Goal: Use online tool/utility: Utilize a website feature to perform a specific function

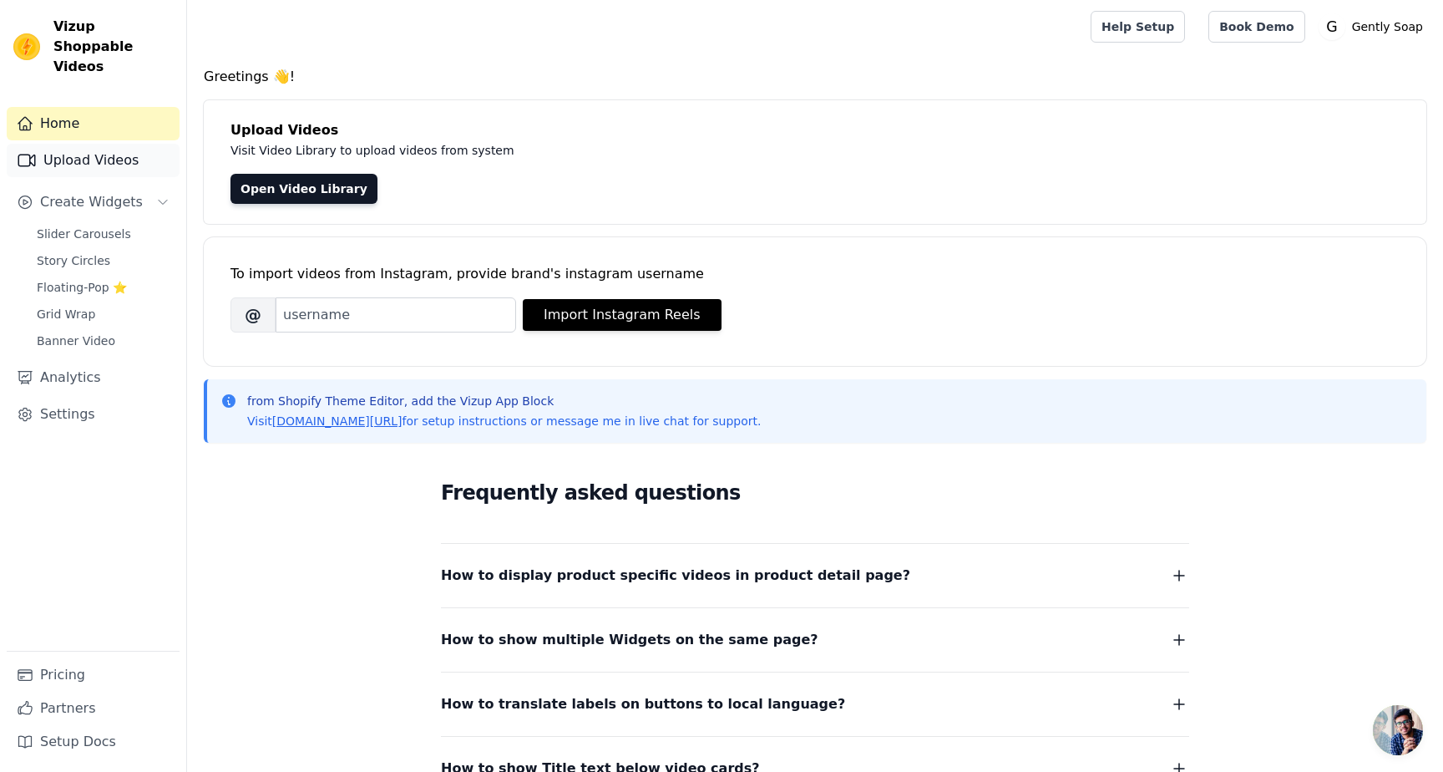
click at [114, 144] on link "Upload Videos" at bounding box center [93, 160] width 173 height 33
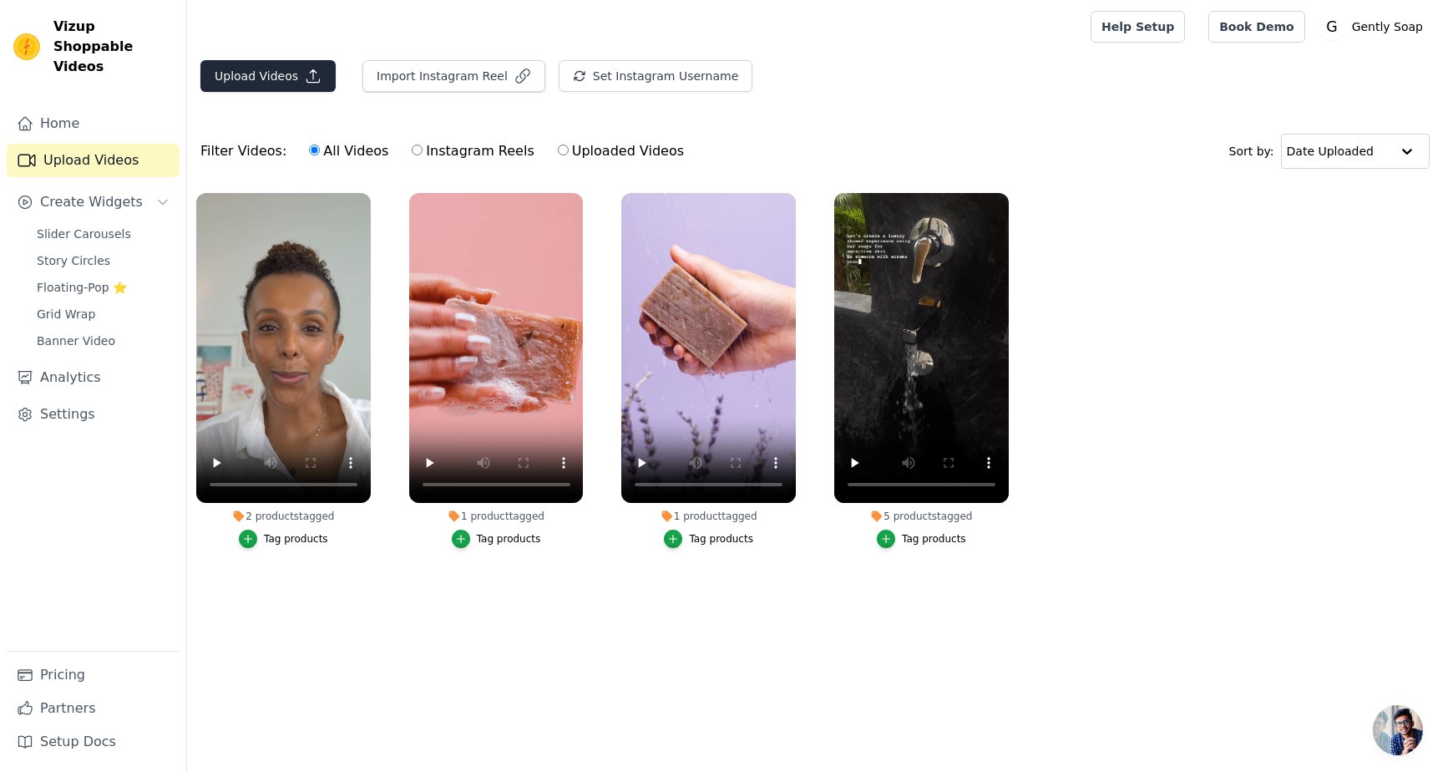
click at [270, 73] on button "Upload Videos" at bounding box center [267, 76] width 135 height 32
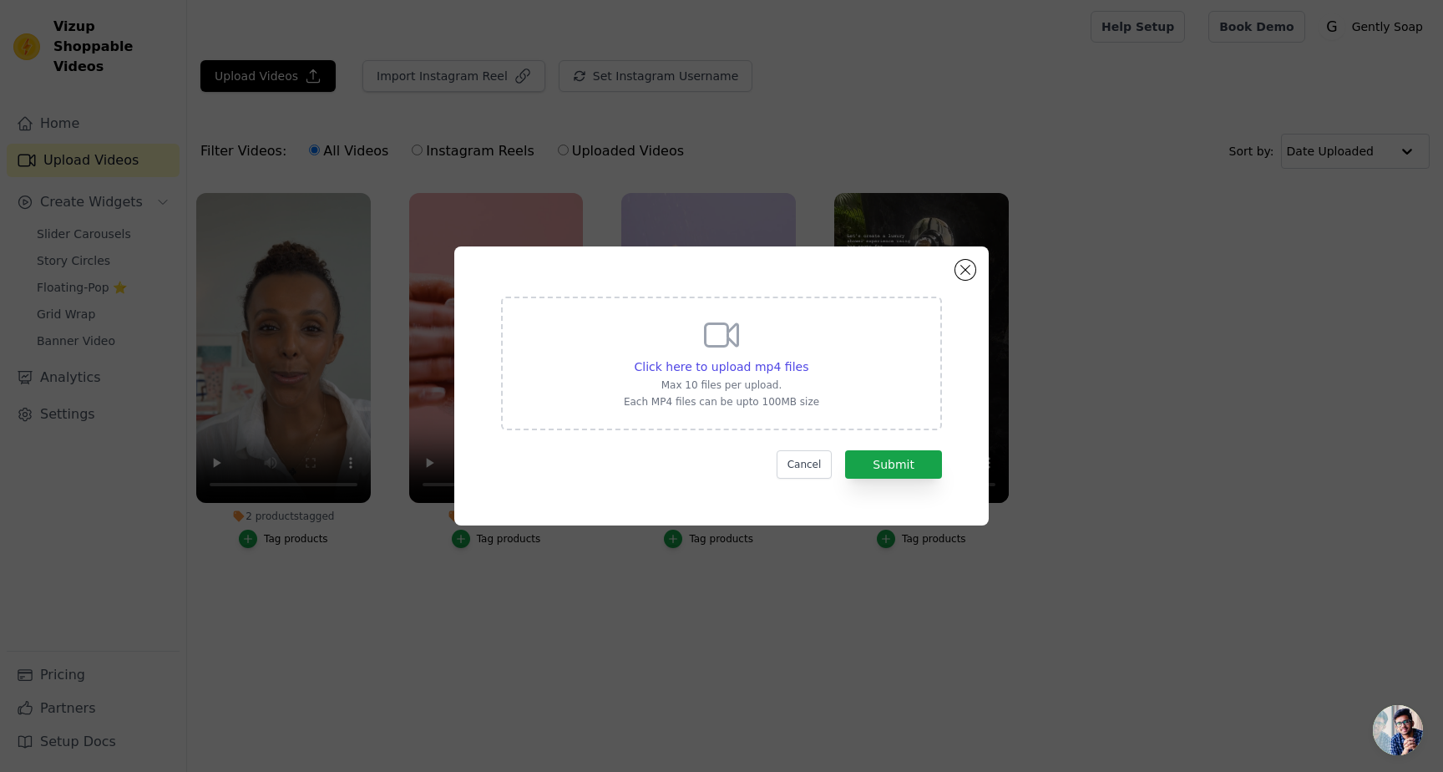
click at [722, 379] on p "Max 10 files per upload." at bounding box center [721, 384] width 195 height 13
click at [808, 358] on input "Click here to upload mp4 files Max 10 files per upload. Each MP4 files can be u…" at bounding box center [808, 357] width 1 height 1
type input "C:\fakepath\kid soap.mp4"
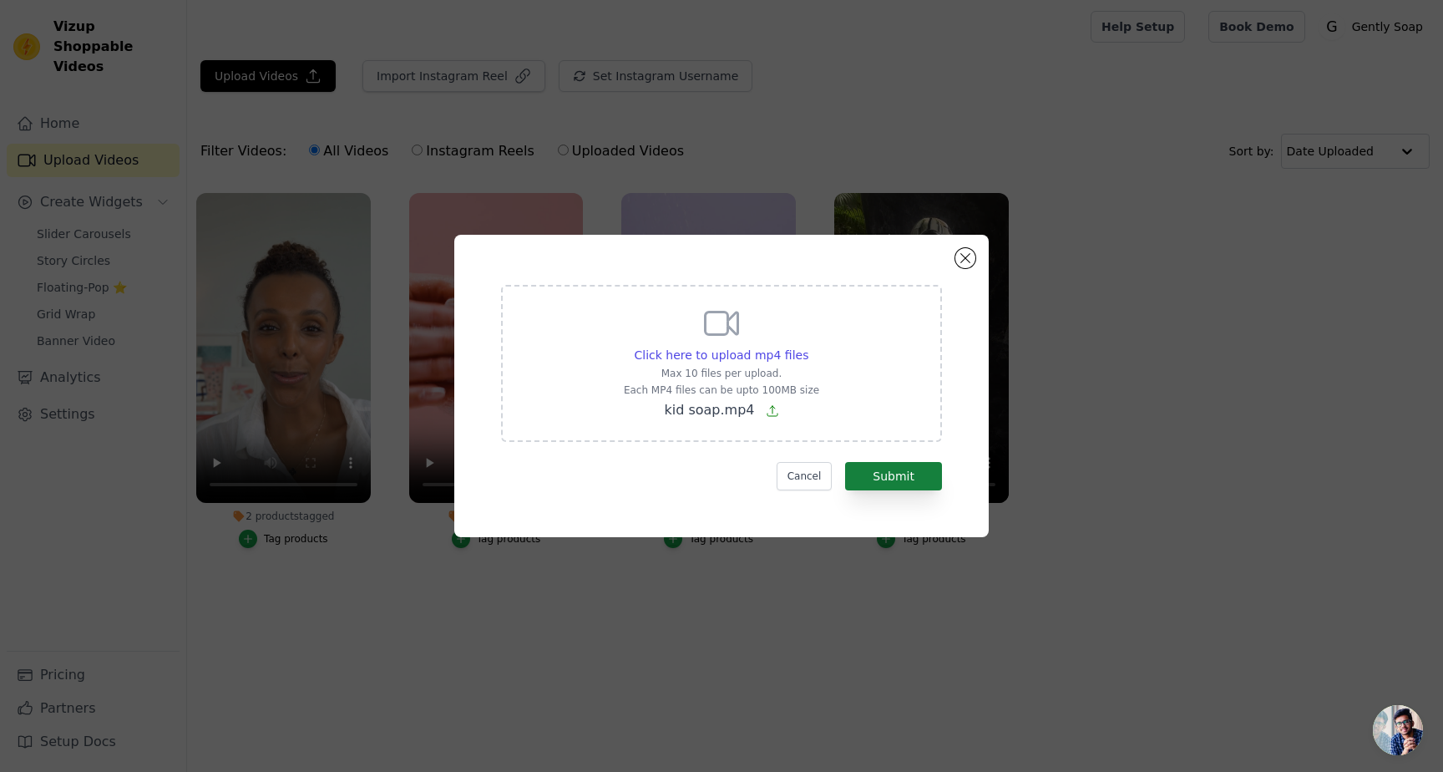
click at [901, 474] on button "Submit" at bounding box center [893, 476] width 97 height 28
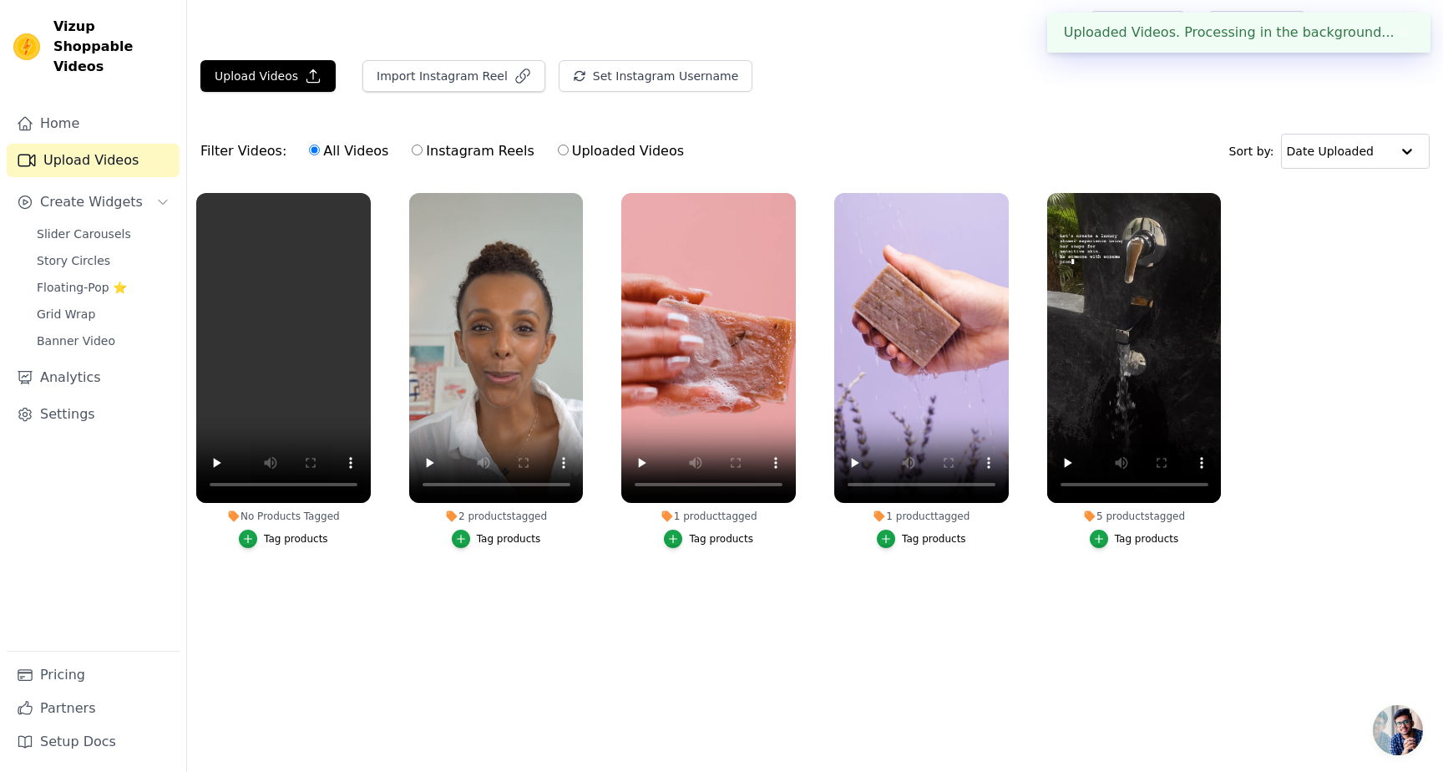
click at [271, 539] on div "Tag products" at bounding box center [296, 538] width 64 height 13
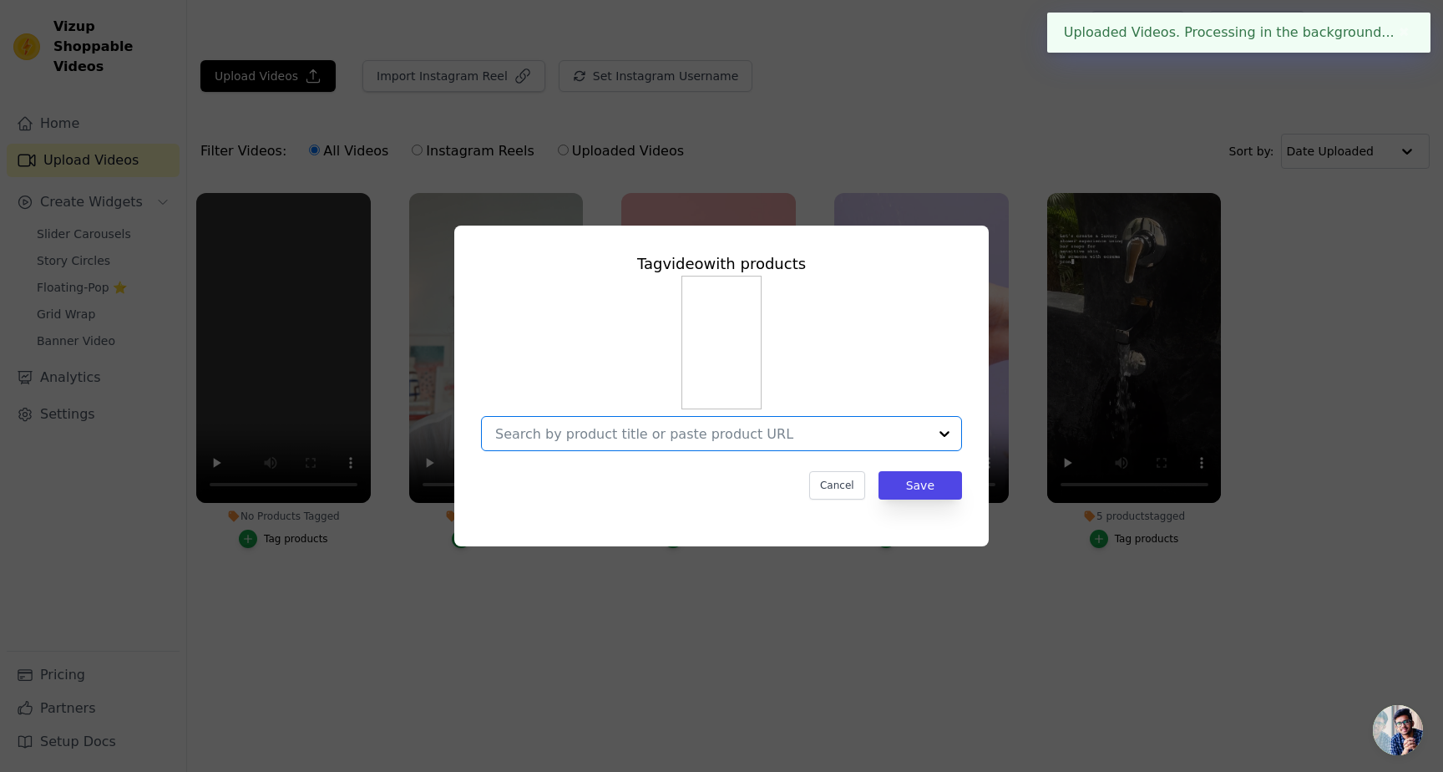
click at [757, 438] on input "No Products Tagged Tag video with products Option undefined, selected. Select i…" at bounding box center [711, 434] width 433 height 16
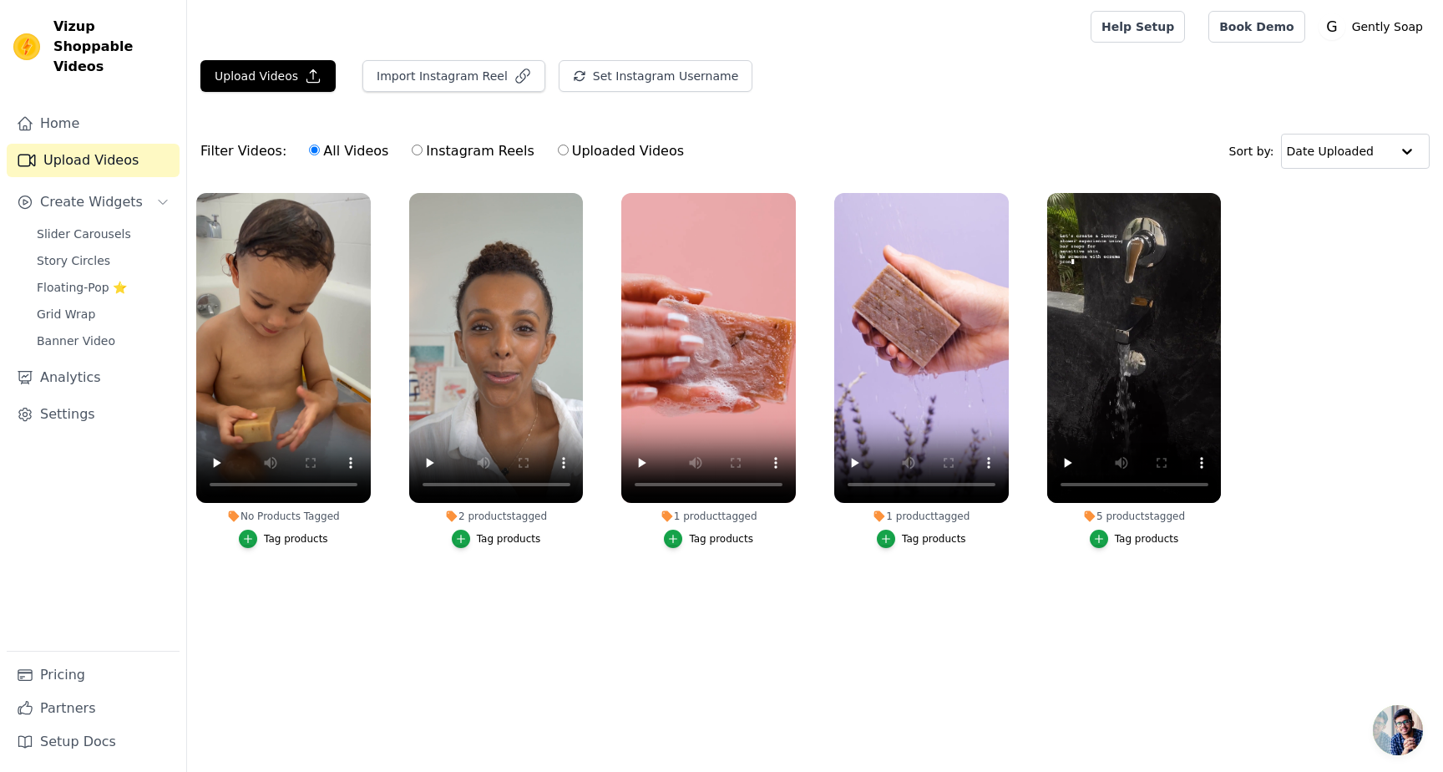
click at [279, 535] on div "Tag products" at bounding box center [296, 538] width 64 height 13
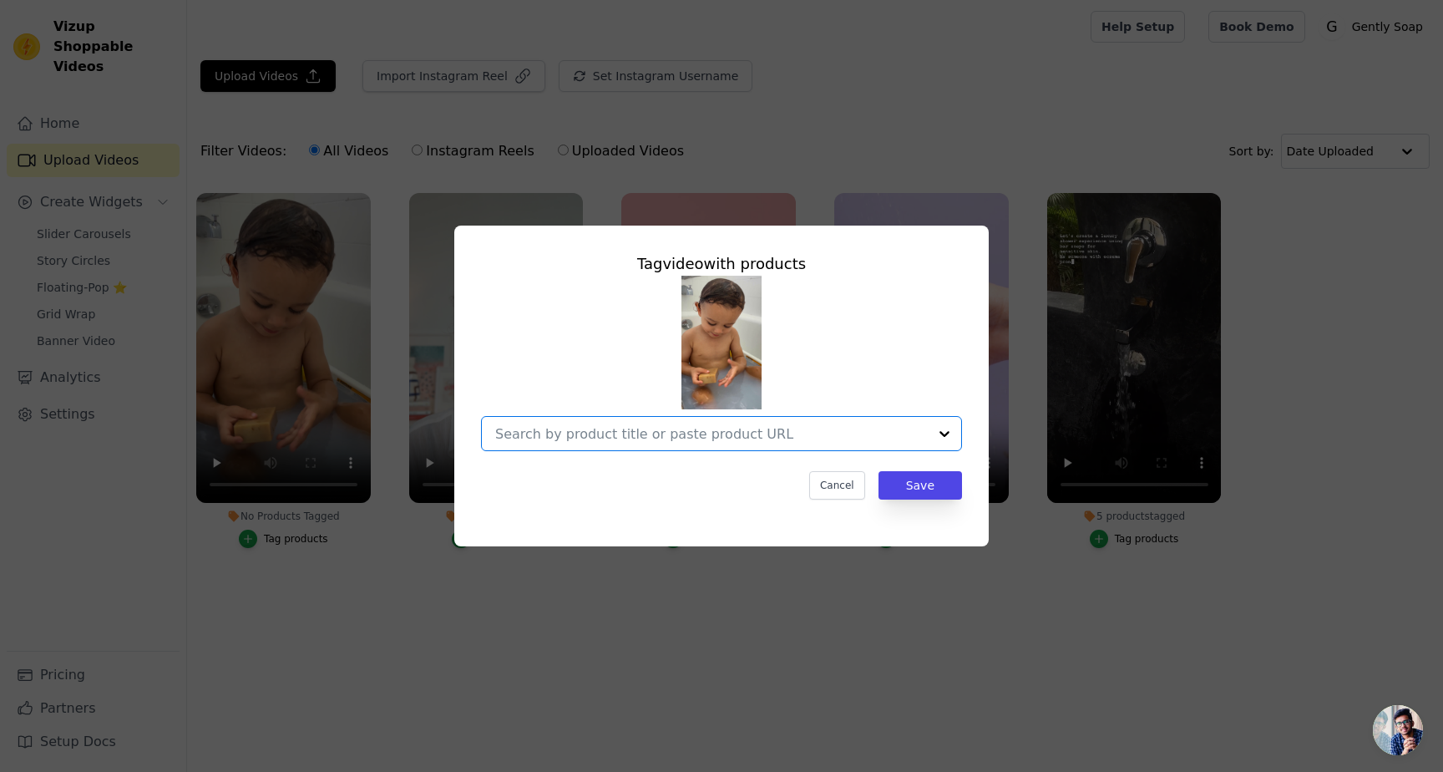
click at [647, 436] on input "No Products Tagged Tag video with products Option undefined, selected. Select i…" at bounding box center [711, 434] width 433 height 16
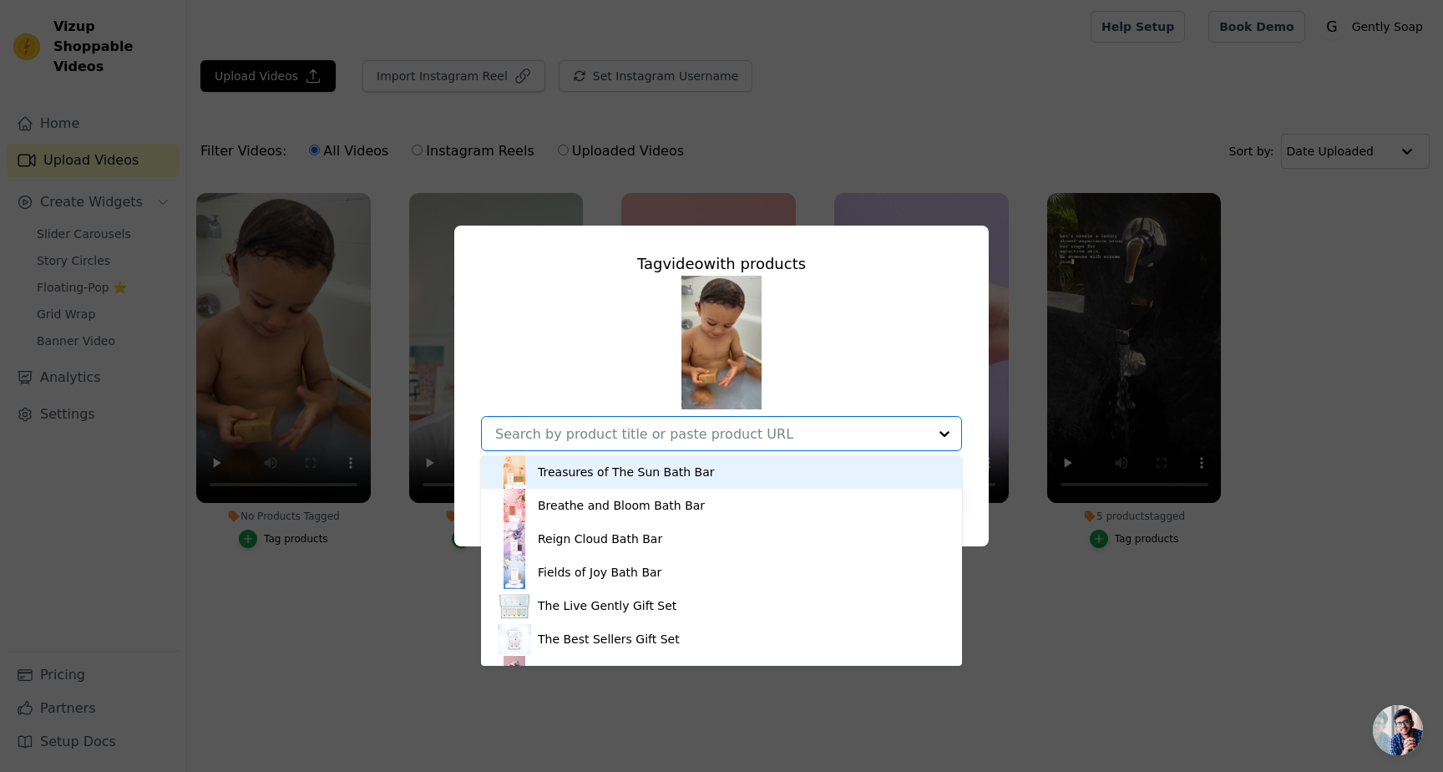
click at [600, 468] on div "Treasures of The Sun Bath Bar" at bounding box center [626, 472] width 177 height 17
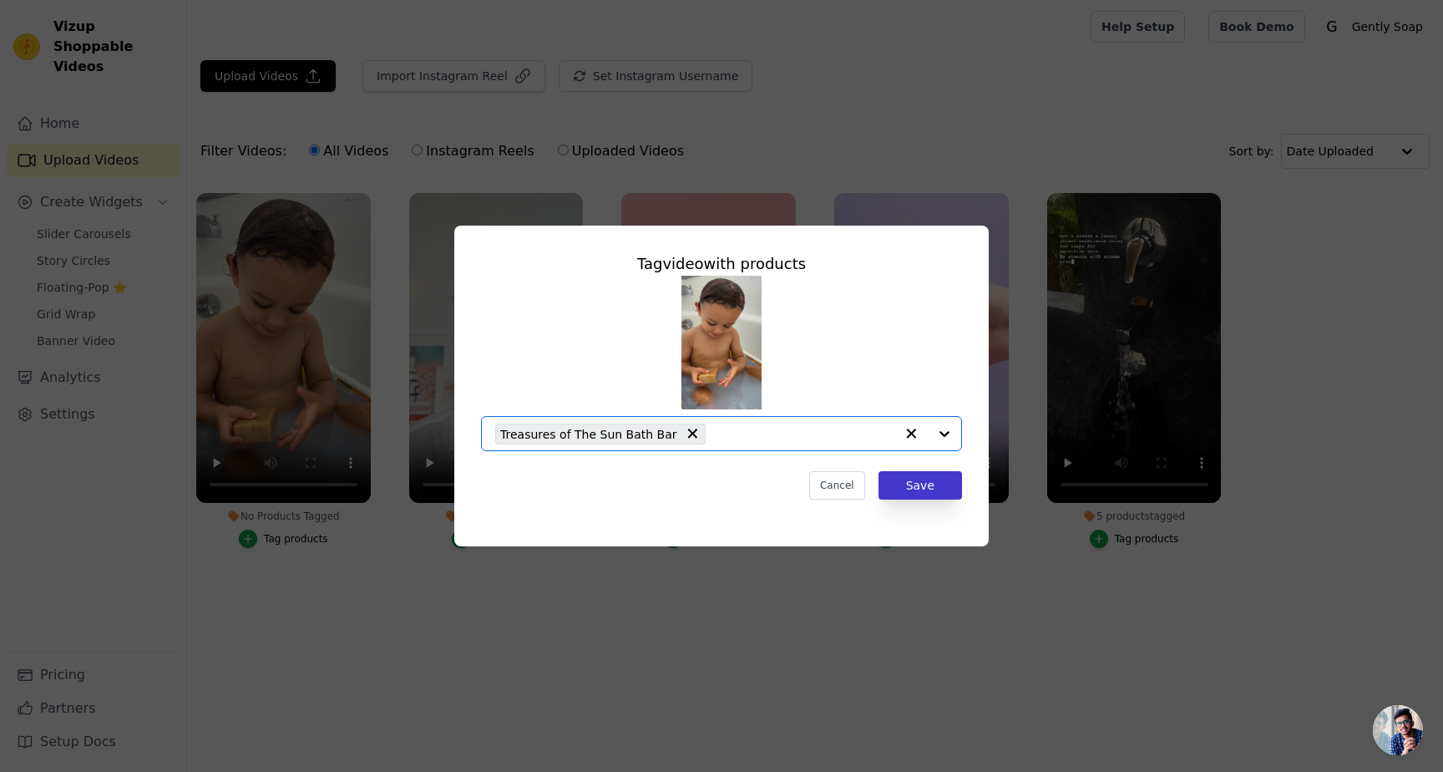
click at [913, 490] on button "Save" at bounding box center [921, 485] width 84 height 28
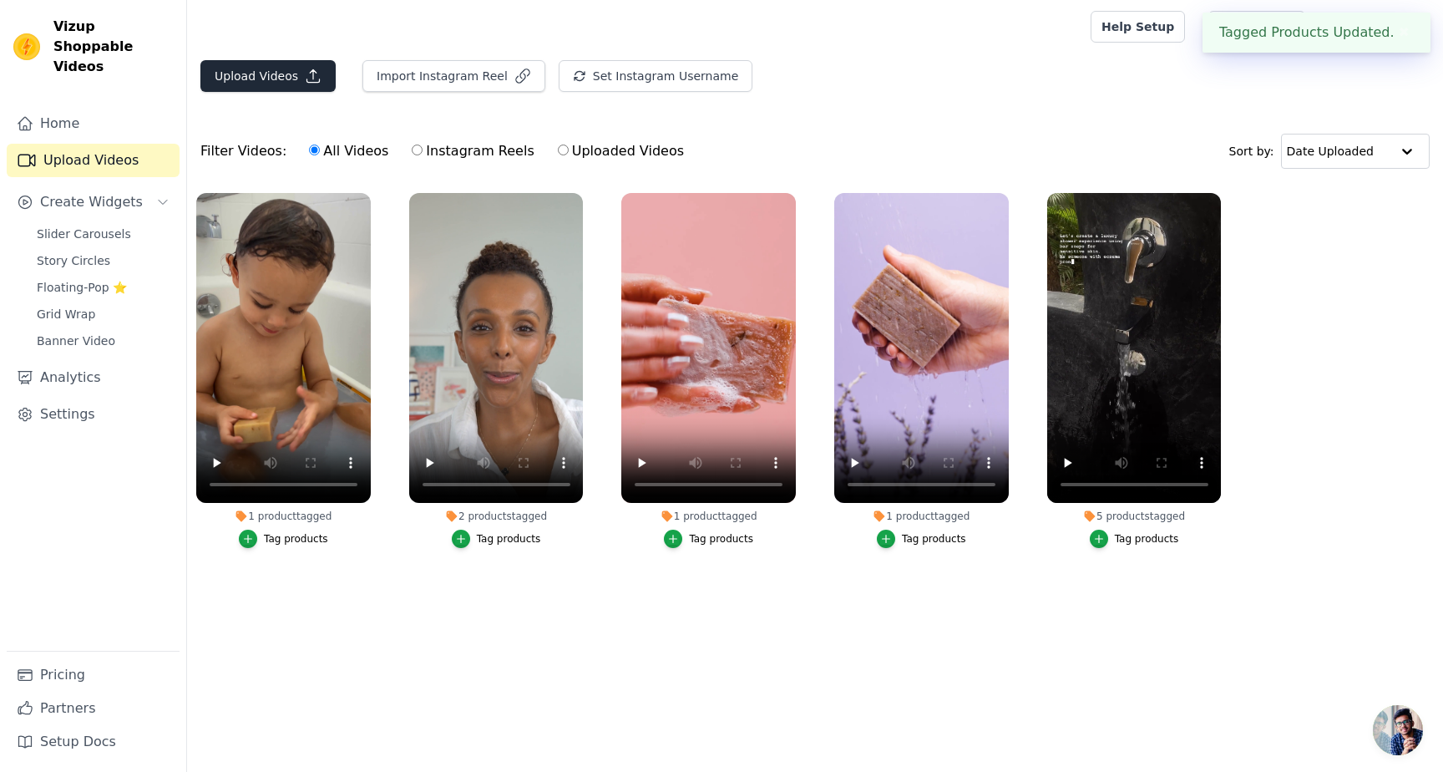
click at [271, 85] on button "Upload Videos" at bounding box center [267, 76] width 135 height 32
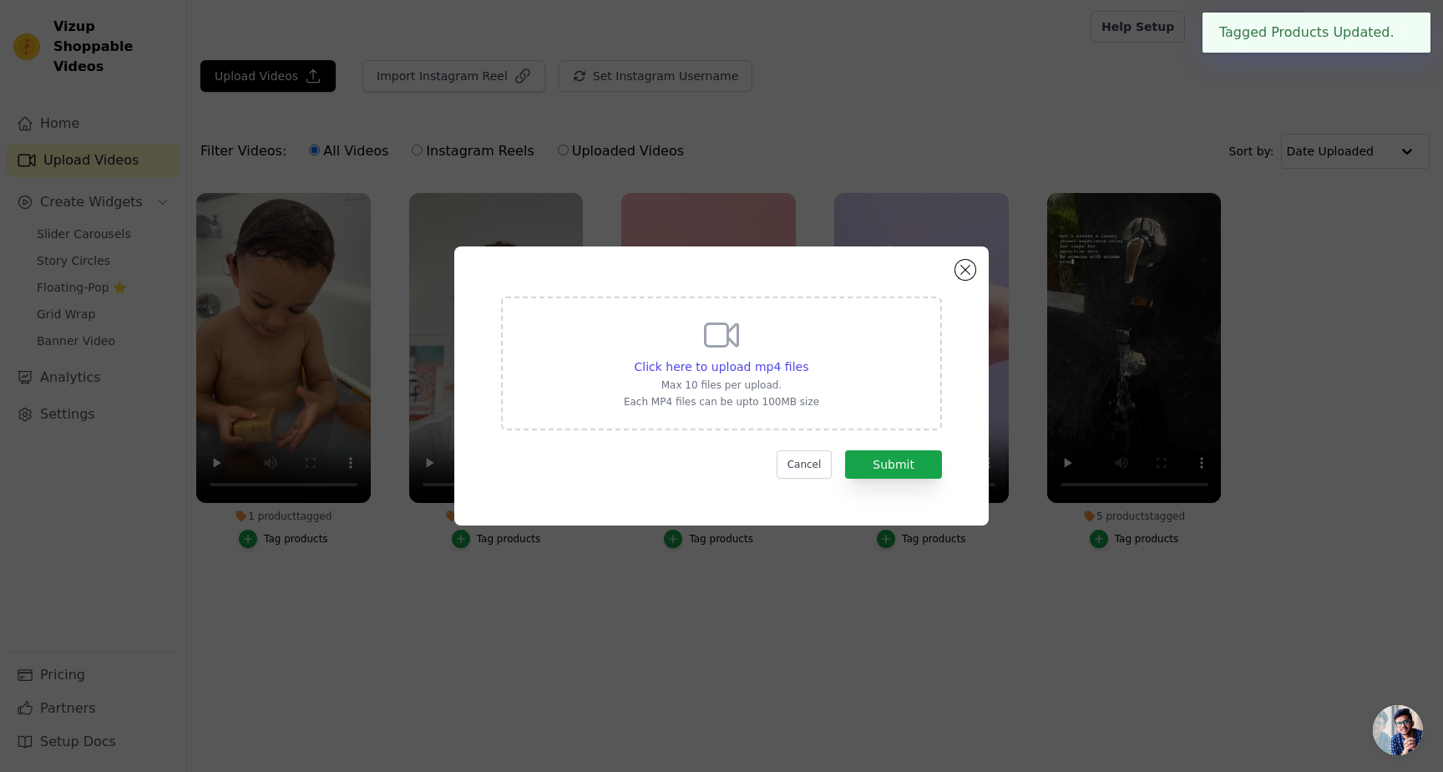
click at [655, 315] on div "Click here to upload mp4 files Max 10 files per upload. Each MP4 files can be u…" at bounding box center [721, 362] width 195 height 94
click at [808, 357] on input "Click here to upload mp4 files Max 10 files per upload. Each MP4 files can be u…" at bounding box center [808, 357] width 1 height 1
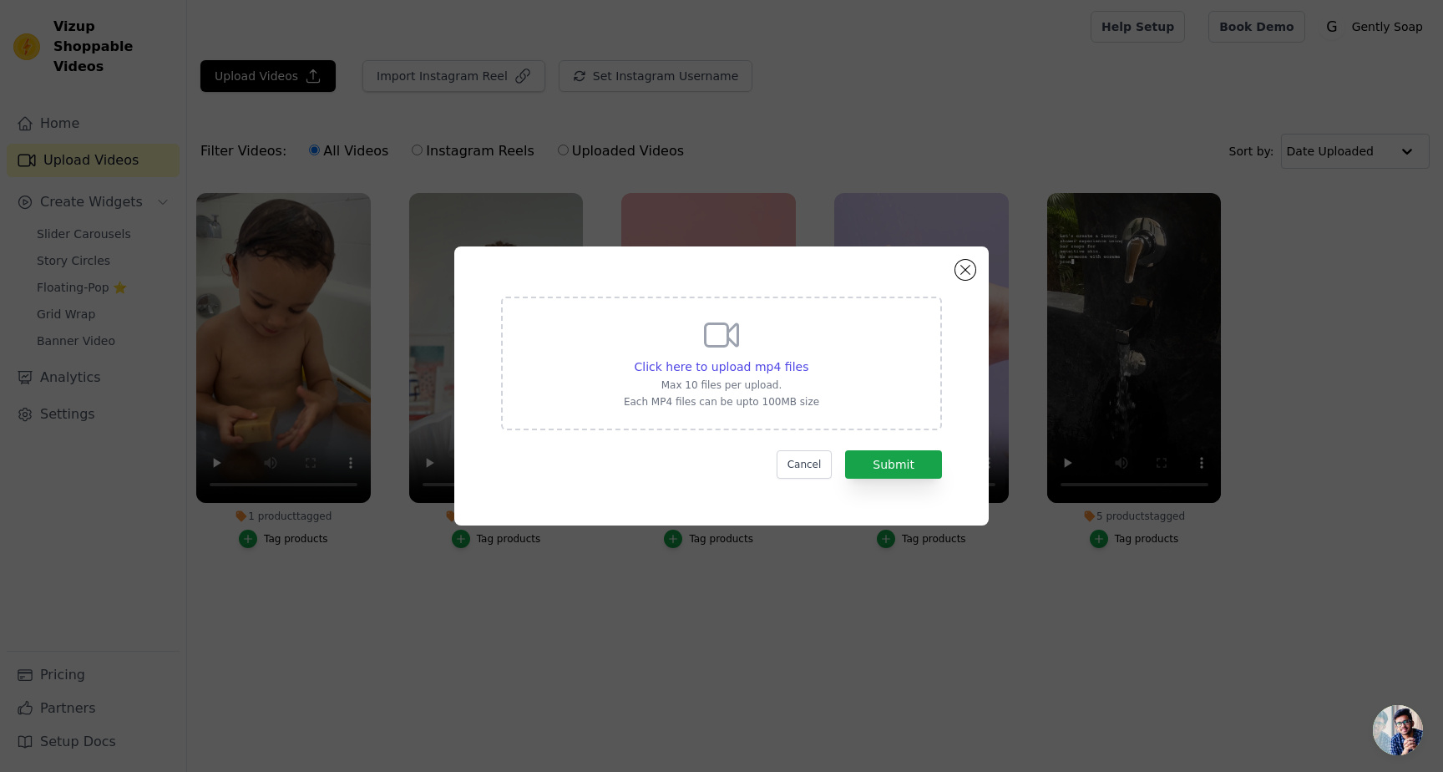
type input "C:\fakepath\Soap video.mp4"
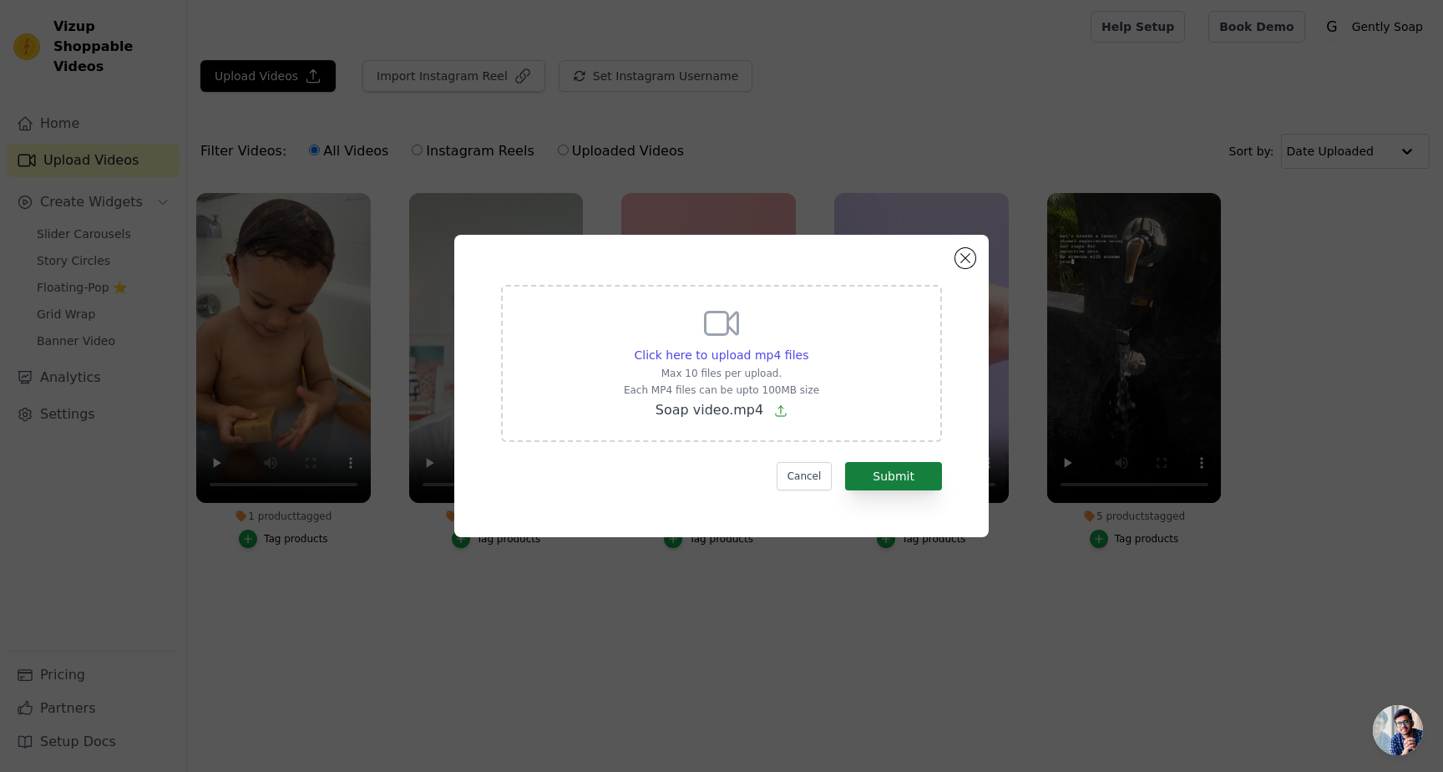
click at [875, 479] on button "Submit" at bounding box center [893, 476] width 97 height 28
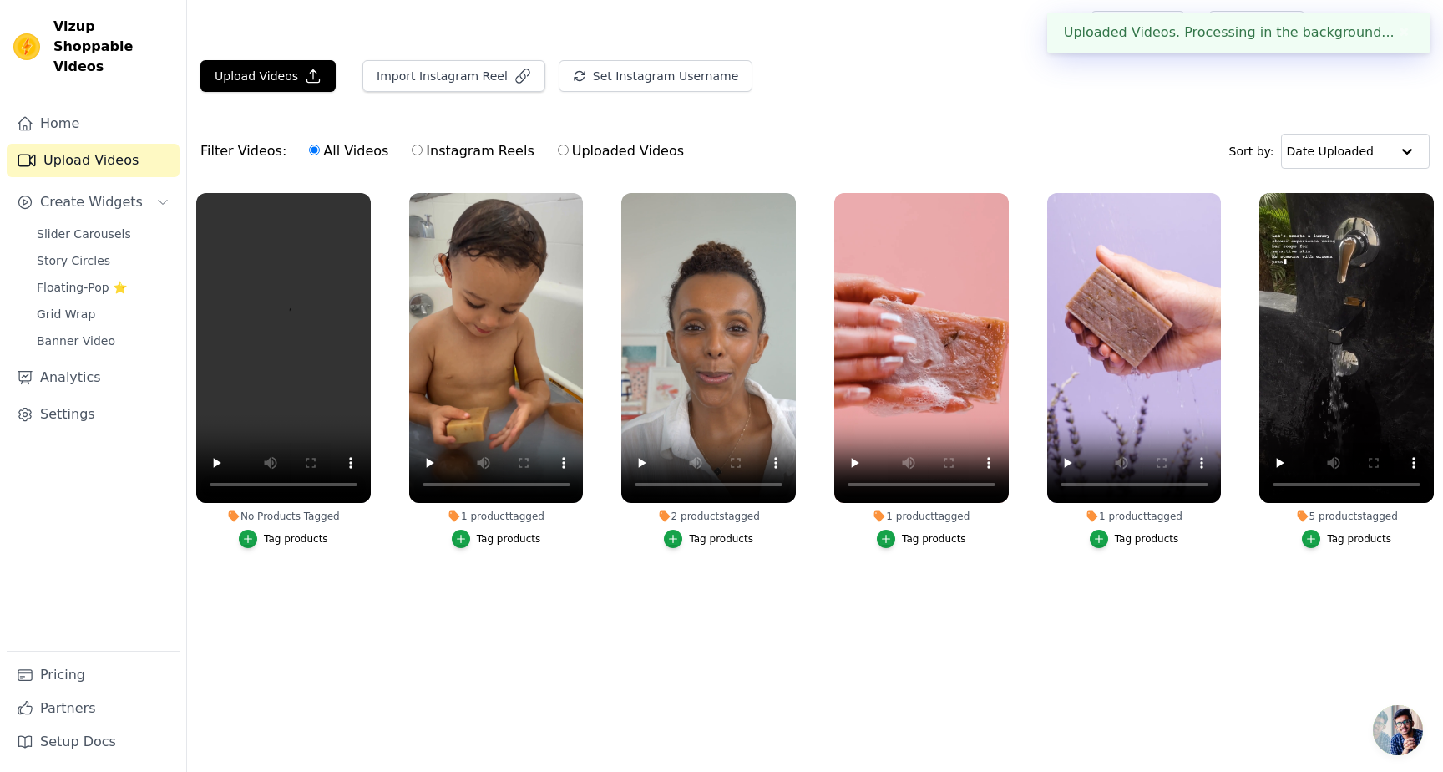
scroll to position [1, 0]
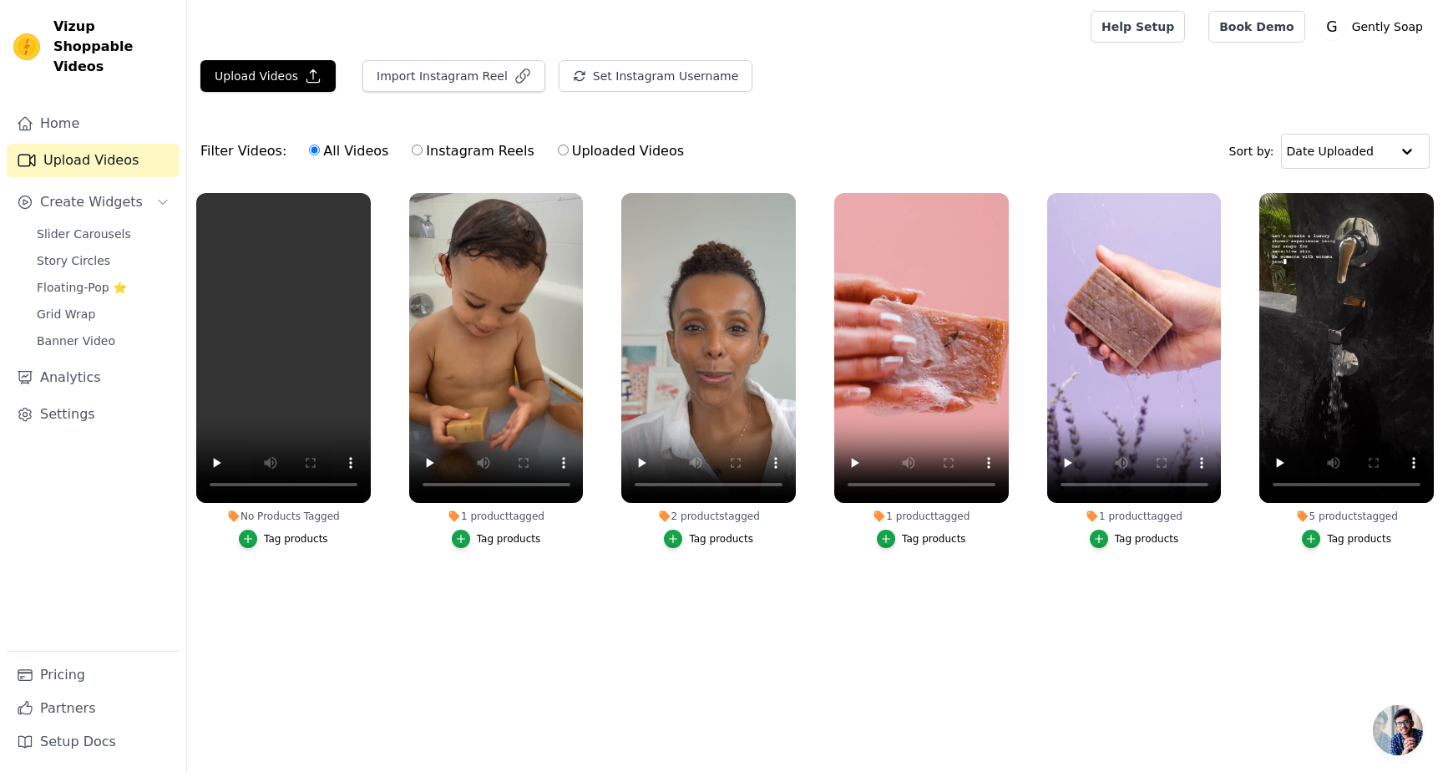
click at [272, 542] on div "Tag products" at bounding box center [296, 538] width 64 height 13
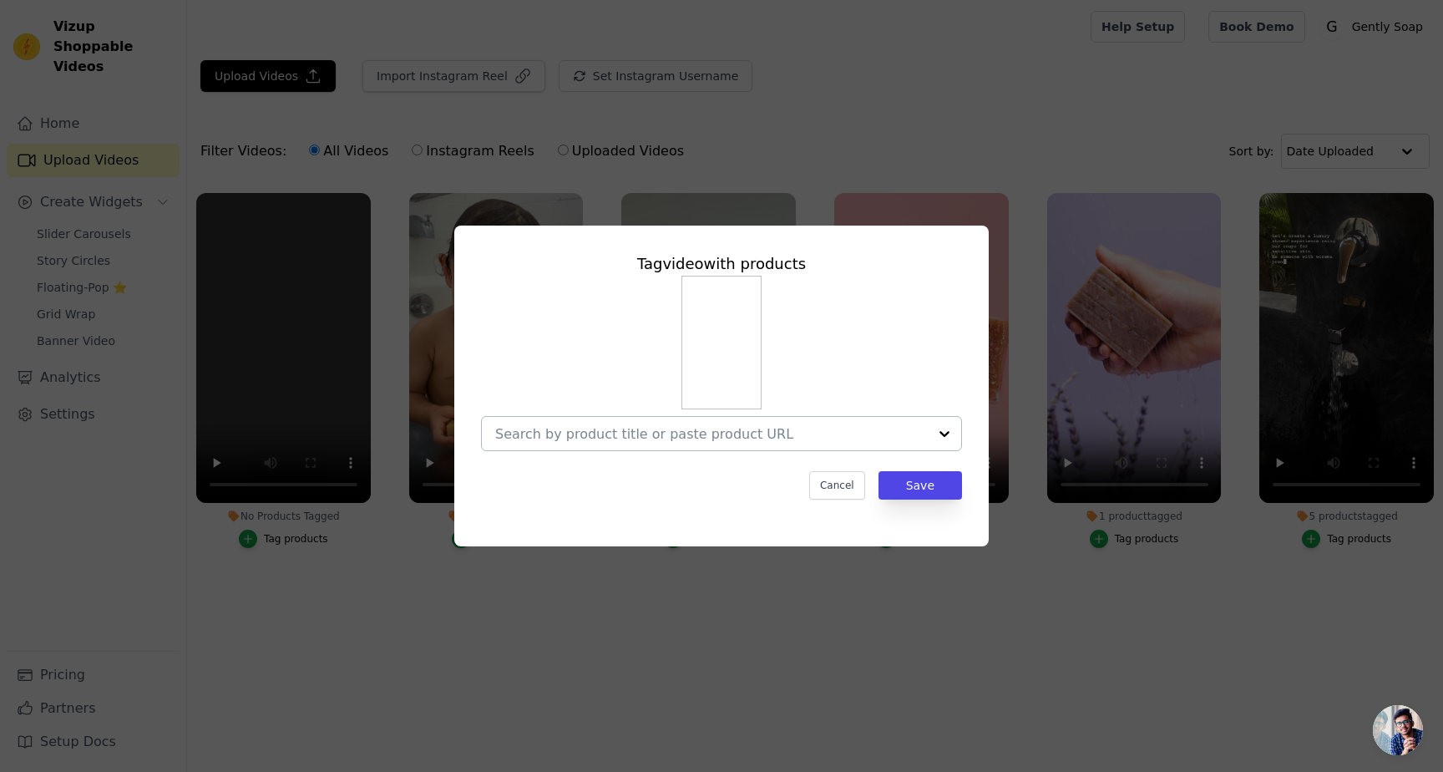
click at [699, 431] on input "No Products Tagged Tag video with products Cancel Save Tag products" at bounding box center [711, 434] width 433 height 16
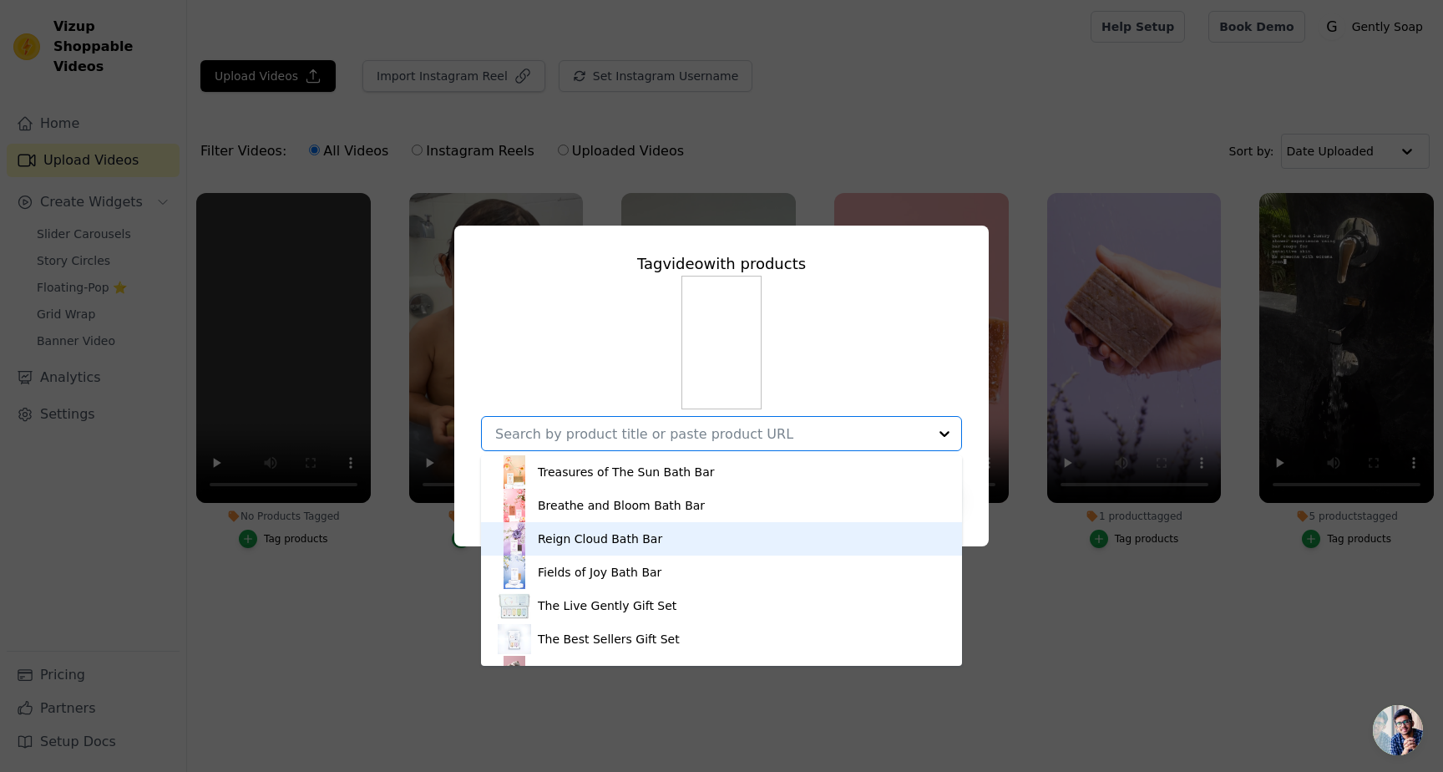
click at [624, 543] on div "Reign Cloud Bath Bar" at bounding box center [600, 538] width 124 height 17
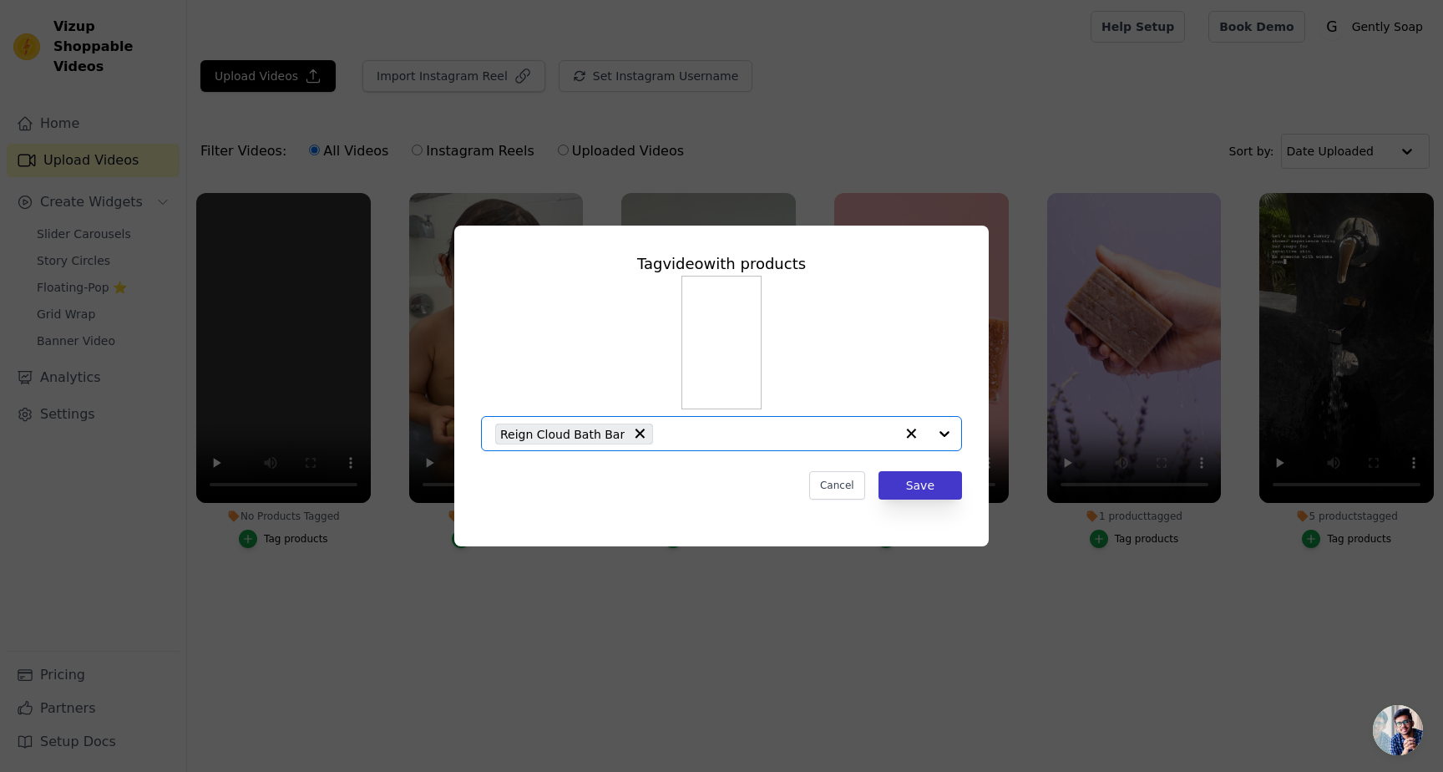
click at [926, 488] on button "Save" at bounding box center [921, 485] width 84 height 28
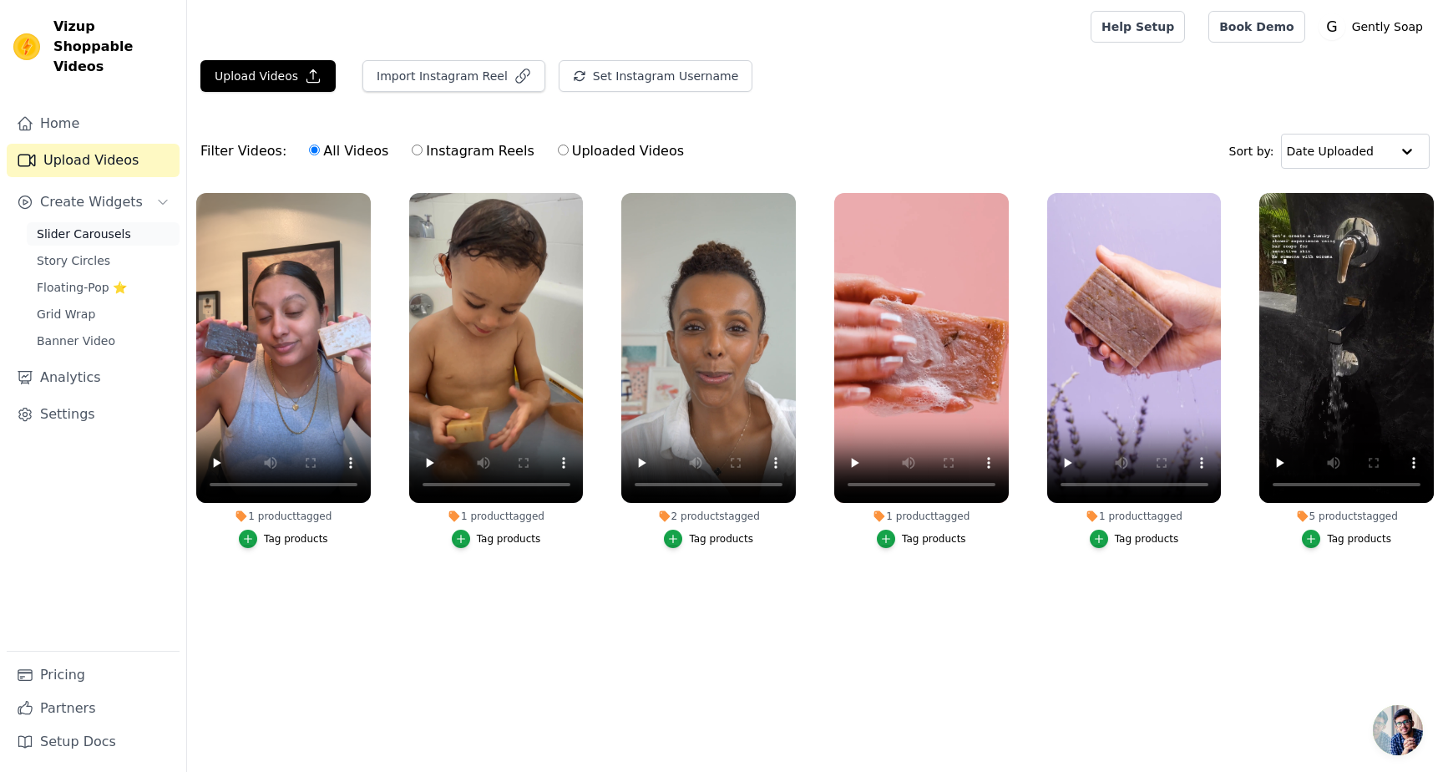
click at [83, 225] on span "Slider Carousels" at bounding box center [84, 233] width 94 height 17
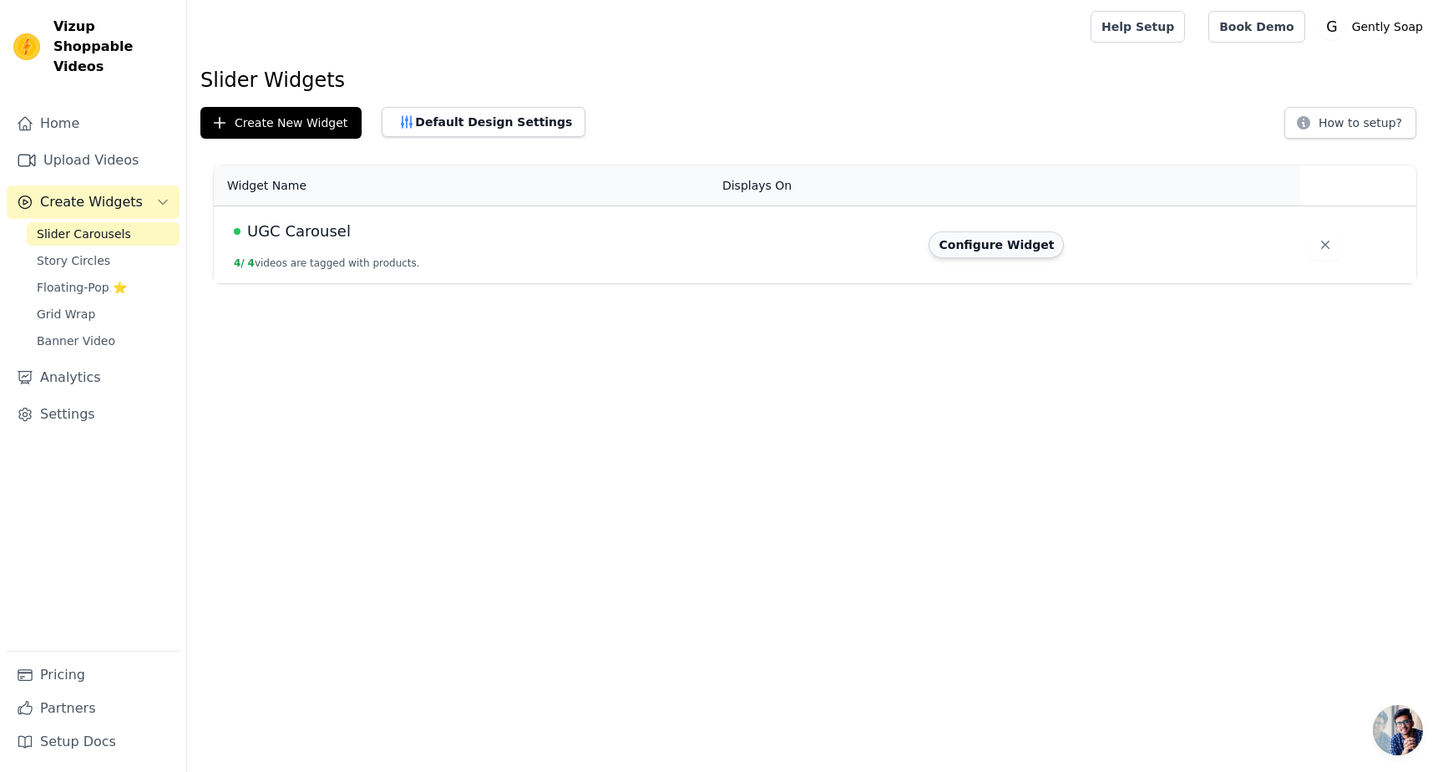
click at [969, 238] on button "Configure Widget" at bounding box center [996, 244] width 135 height 27
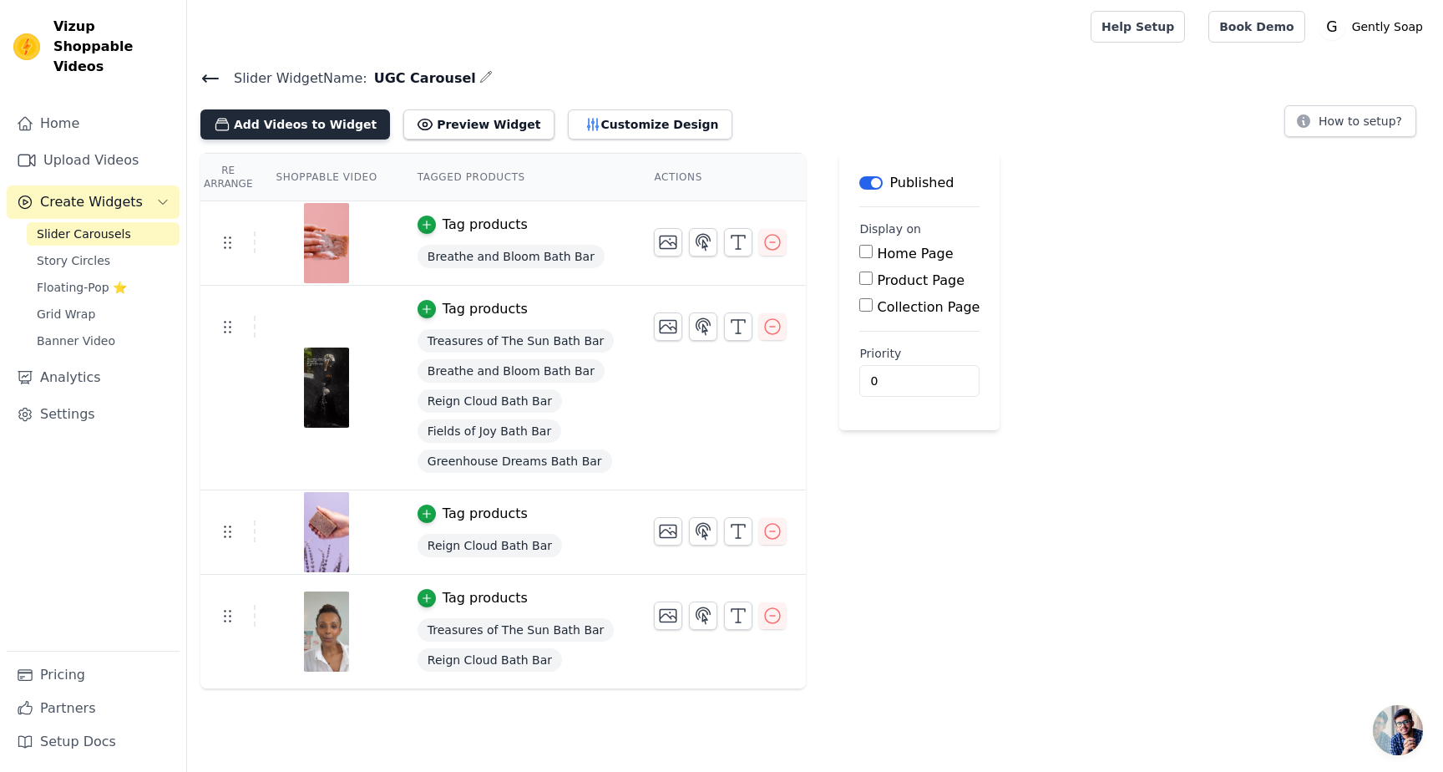
click at [265, 122] on button "Add Videos to Widget" at bounding box center [295, 124] width 190 height 30
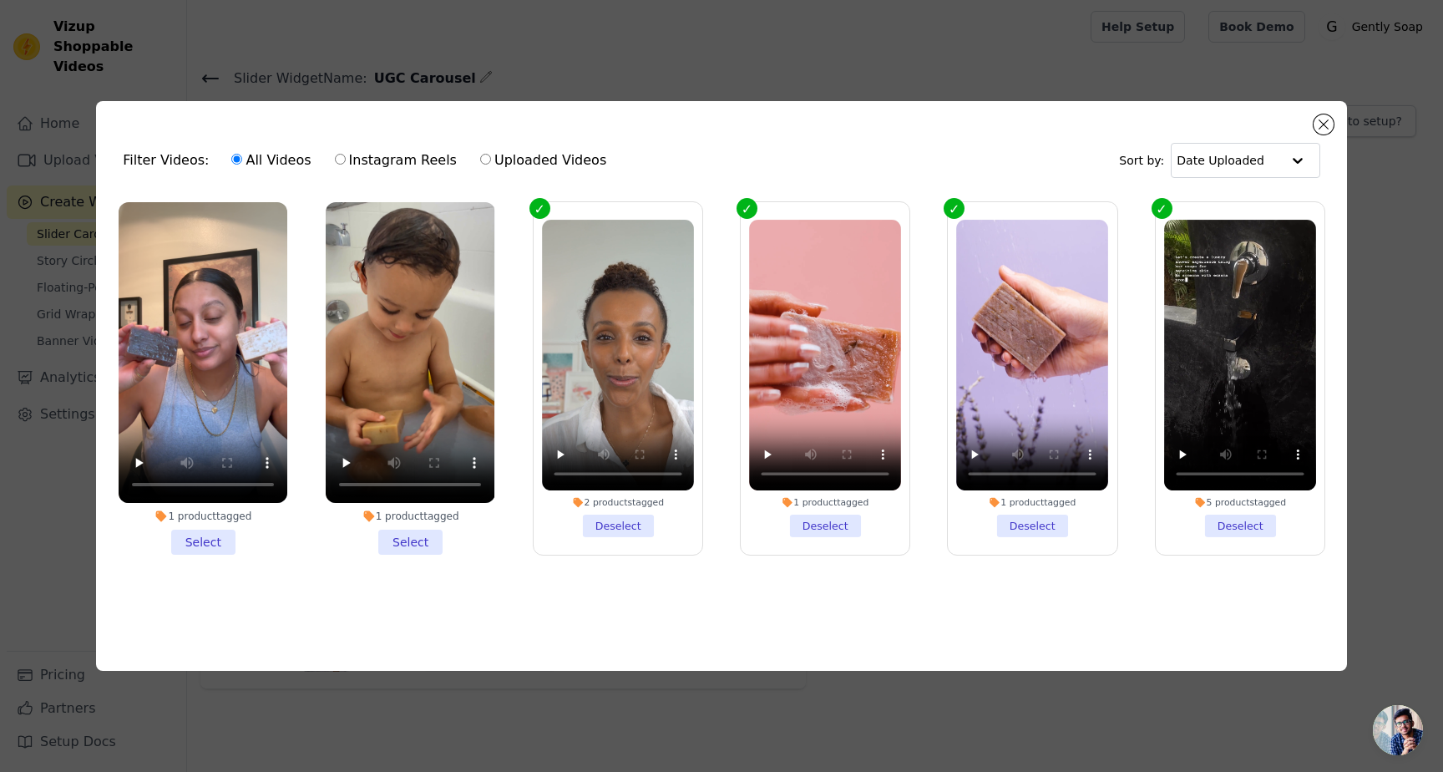
click at [206, 538] on li "1 product tagged Select" at bounding box center [203, 378] width 169 height 352
click at [0, 0] on input "1 product tagged Select" at bounding box center [0, 0] width 0 height 0
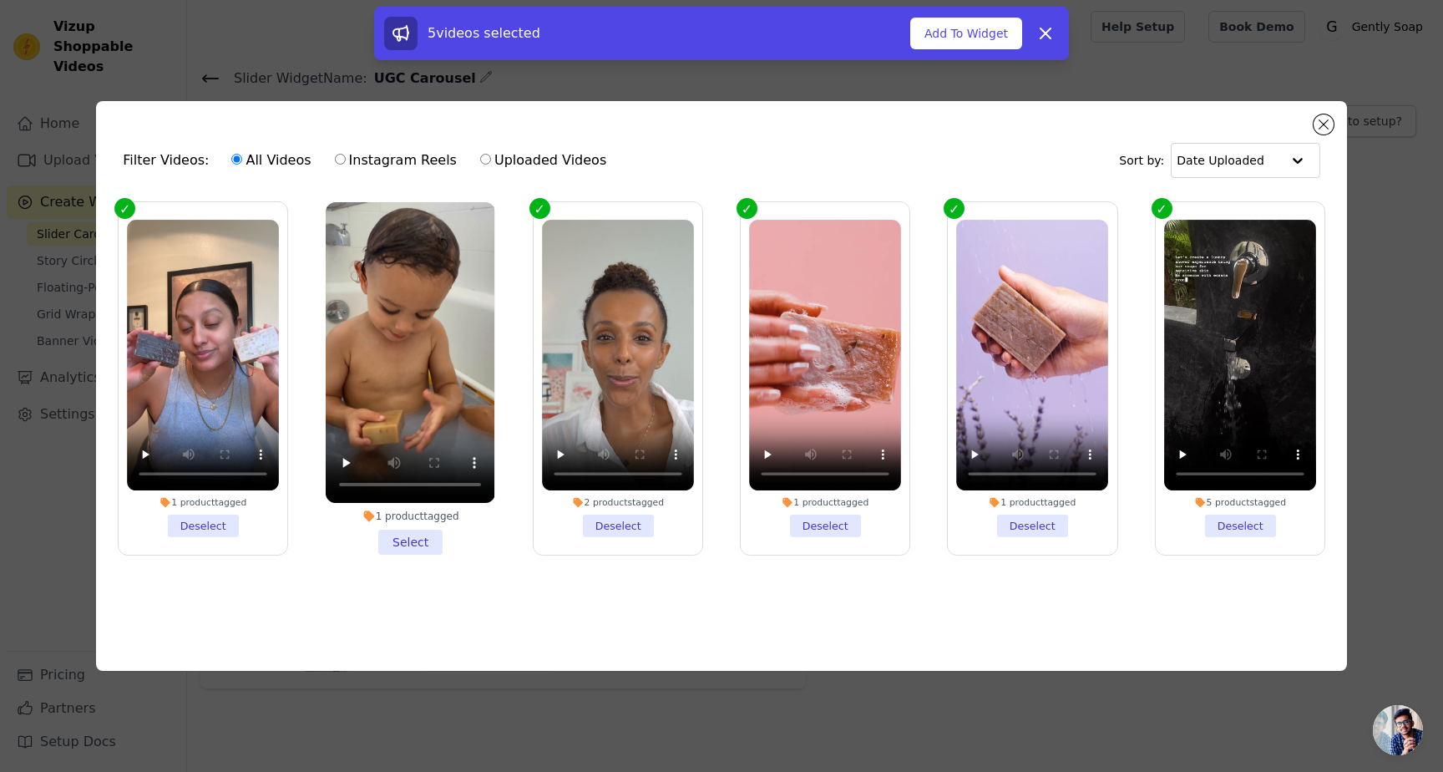
click at [397, 541] on li "1 product tagged Select" at bounding box center [410, 378] width 169 height 352
click at [0, 0] on input "1 product tagged Select" at bounding box center [0, 0] width 0 height 0
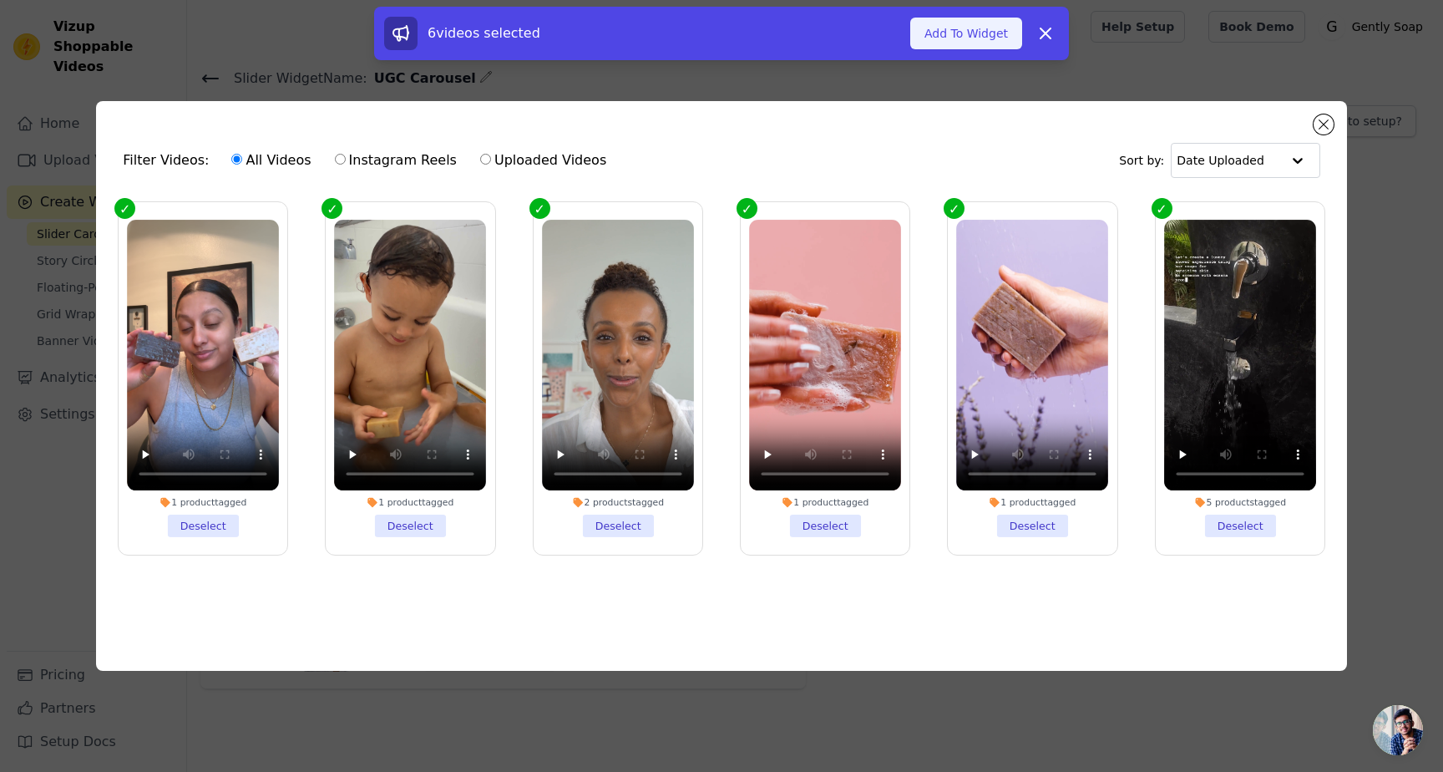
click at [998, 38] on button "Add To Widget" at bounding box center [966, 34] width 112 height 32
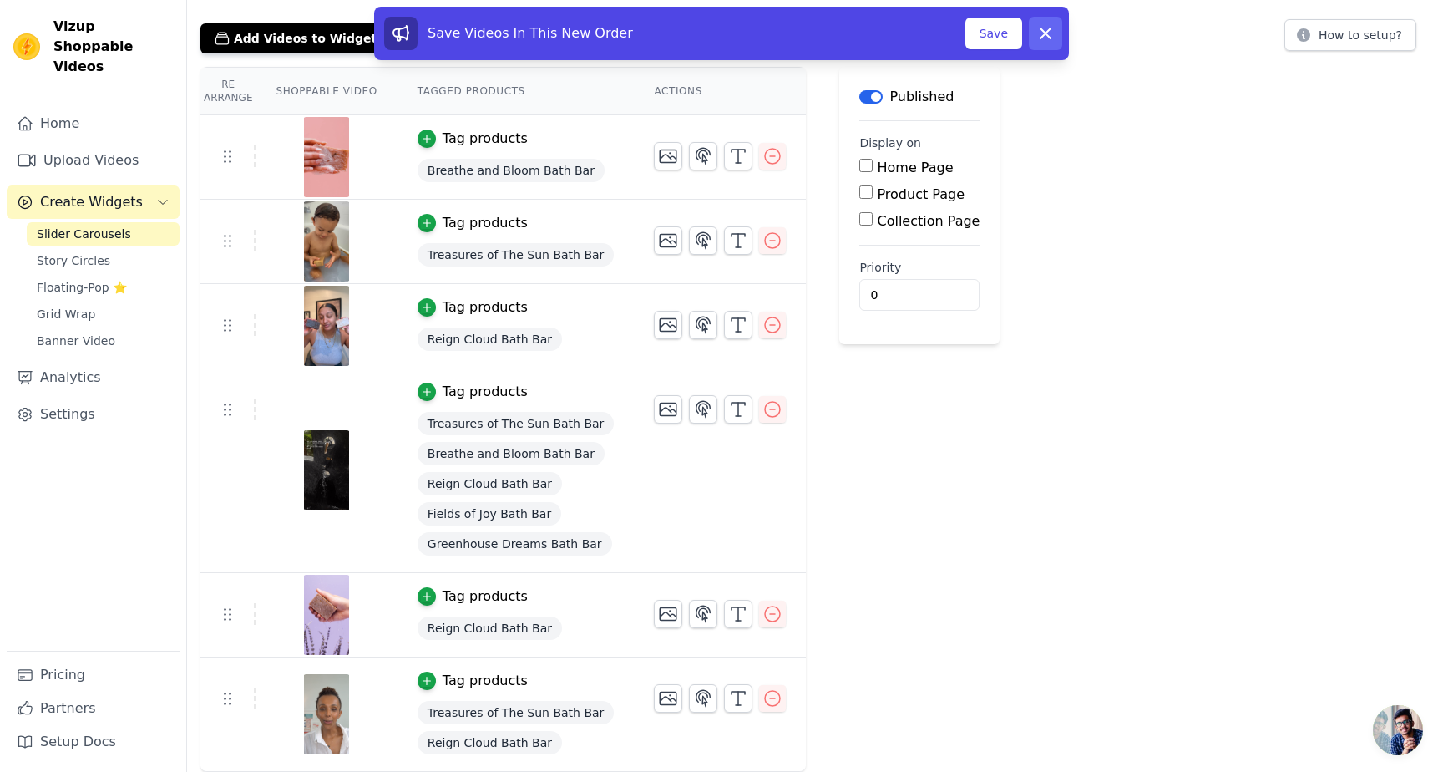
scroll to position [85, 0]
click at [983, 33] on button "Save" at bounding box center [993, 34] width 57 height 32
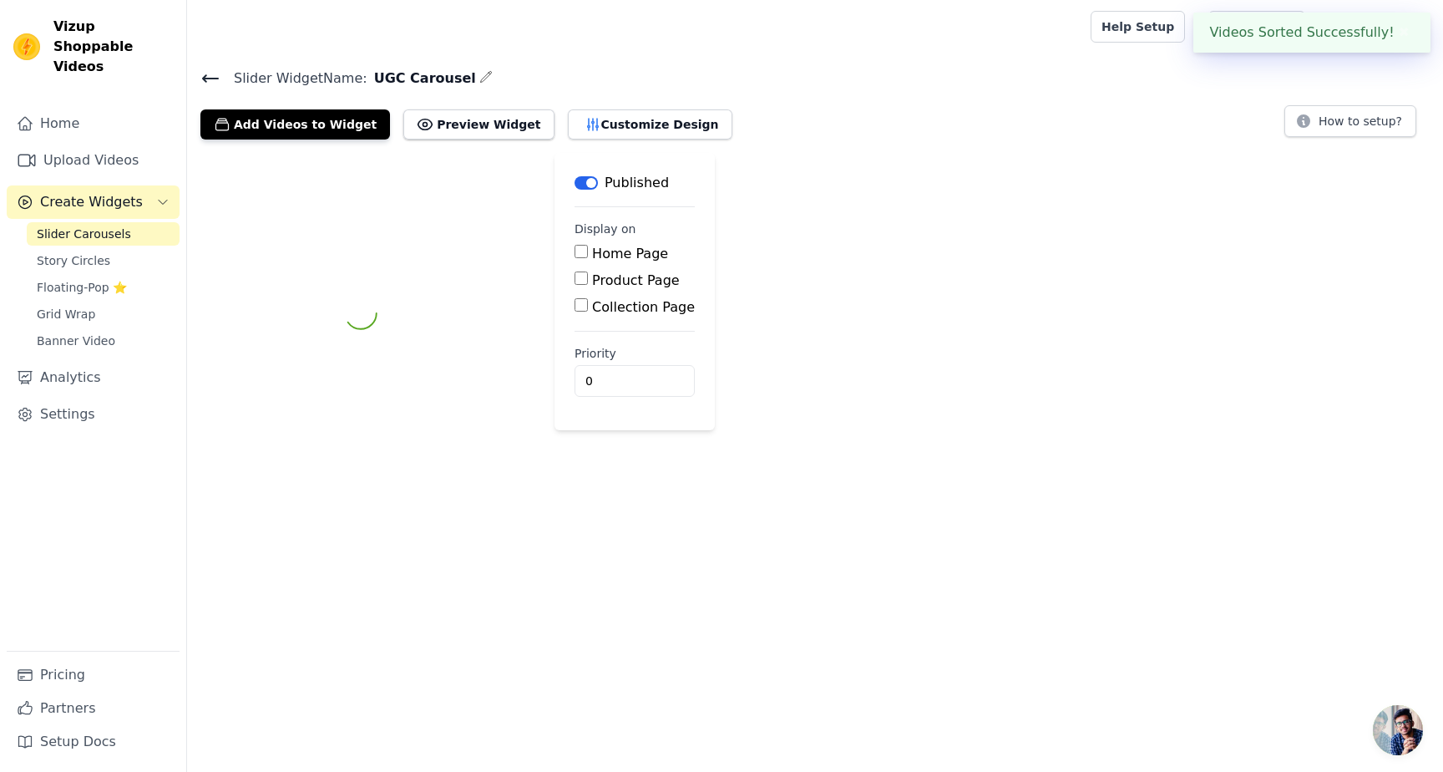
scroll to position [0, 0]
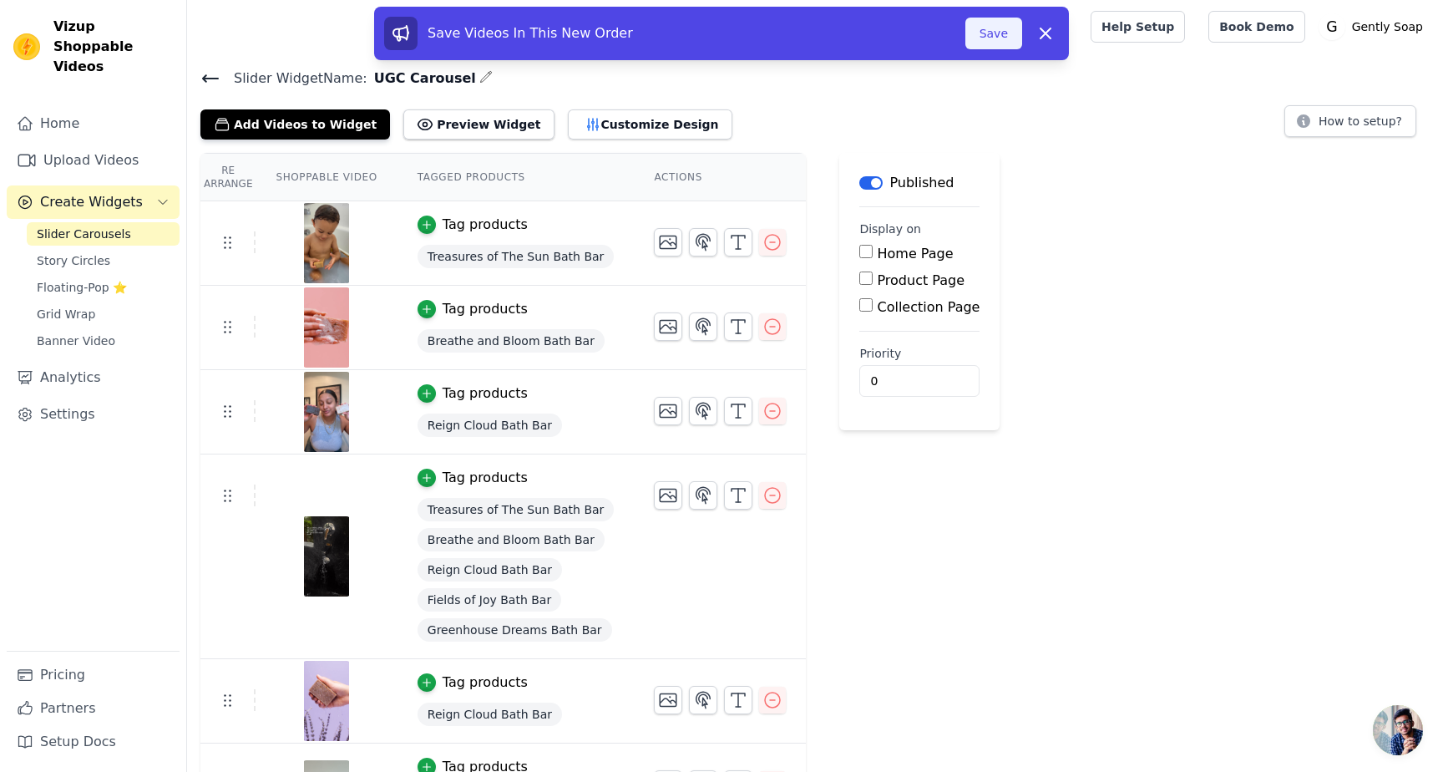
click at [999, 38] on button "Save" at bounding box center [993, 34] width 57 height 32
